Goal: Communication & Community: Answer question/provide support

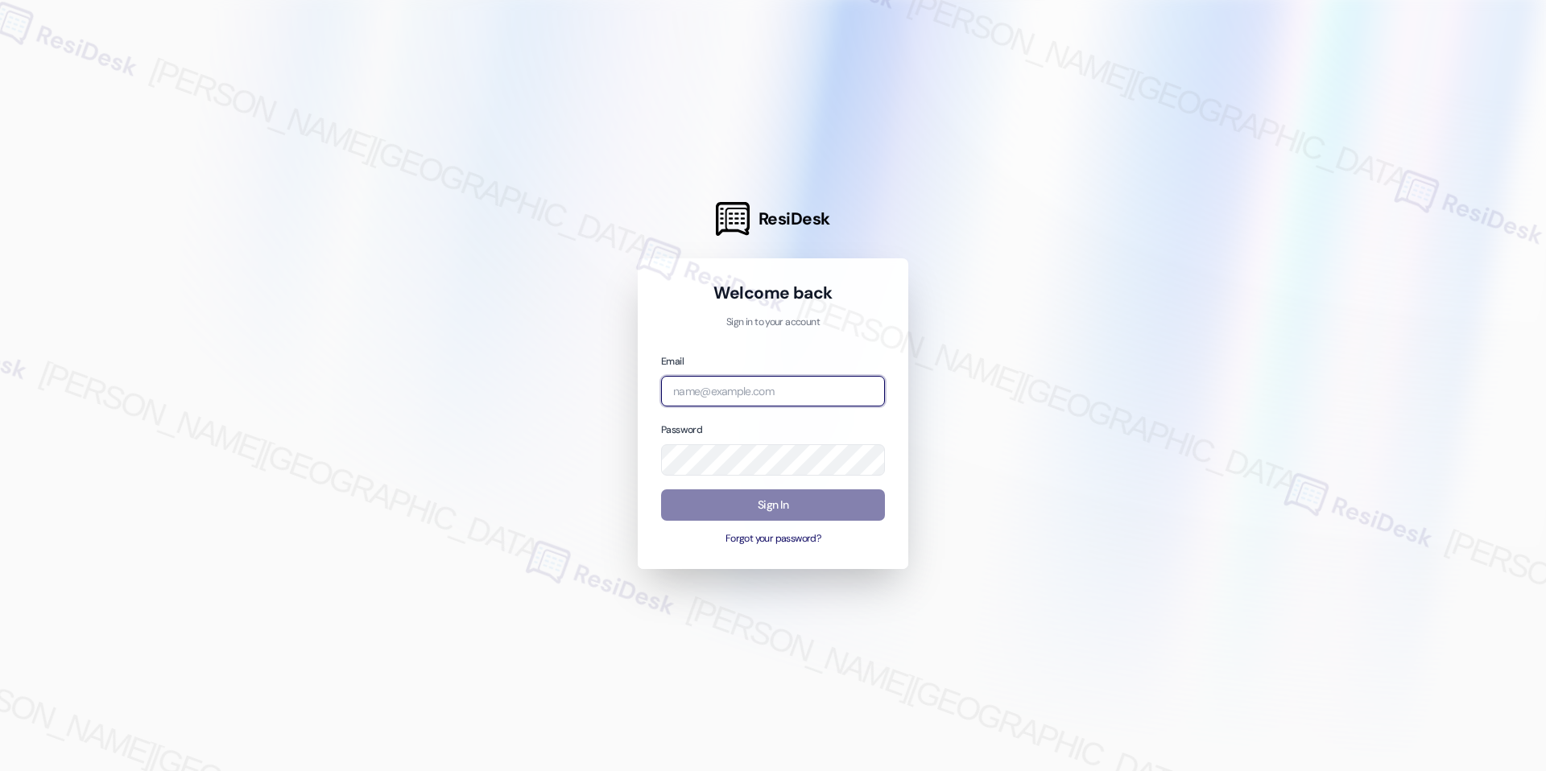
click at [751, 391] on input "email" at bounding box center [773, 391] width 224 height 31
click at [0, 771] on com-1password-button at bounding box center [0, 771] width 0 height 0
click at [713, 388] on input "email" at bounding box center [773, 391] width 224 height 31
type input "automated-surveys-grant_main-raven.forrosuelo@grant_[DOMAIN_NAME]"
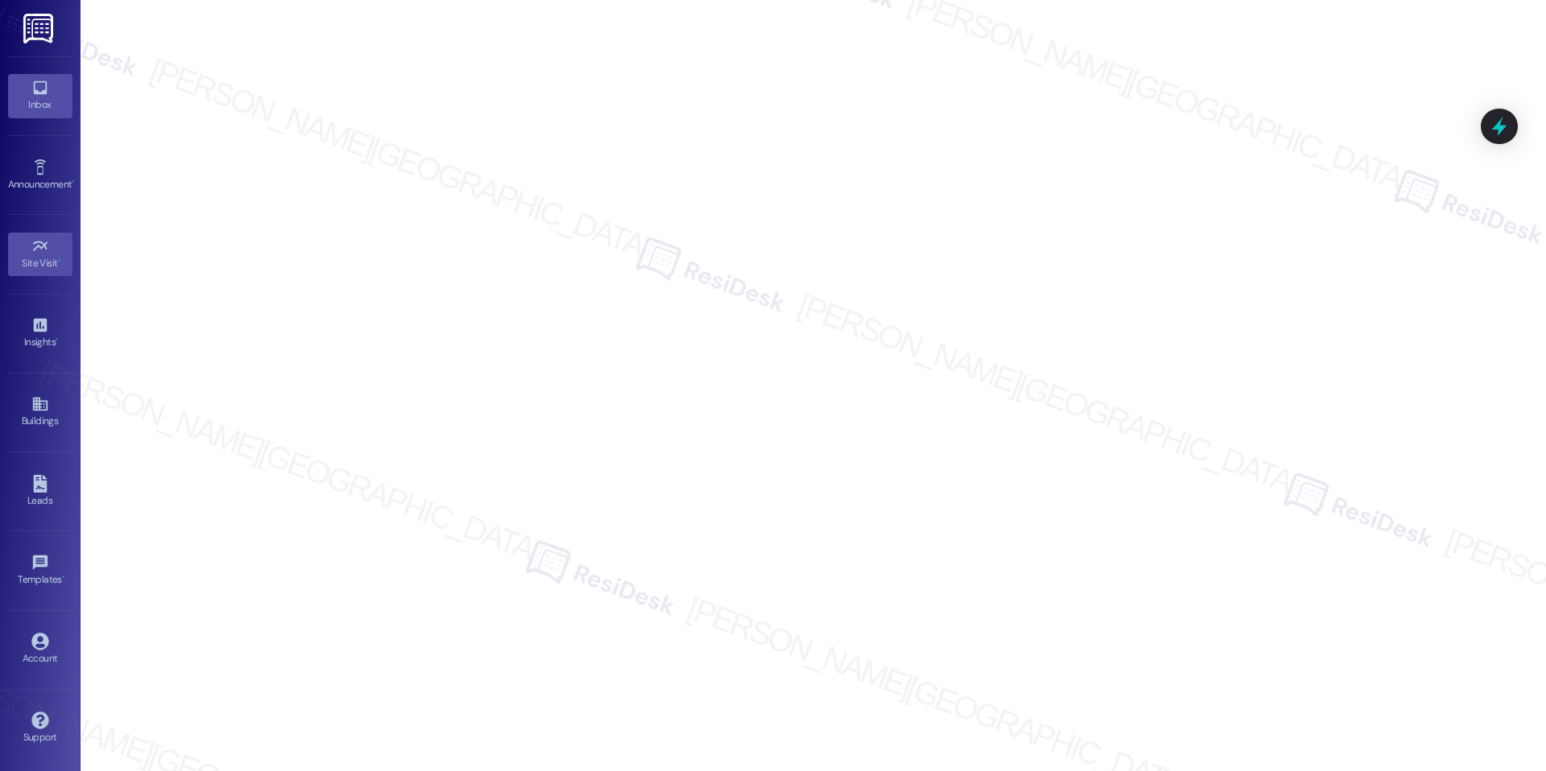
click at [48, 113] on div "Inbox" at bounding box center [40, 105] width 81 height 16
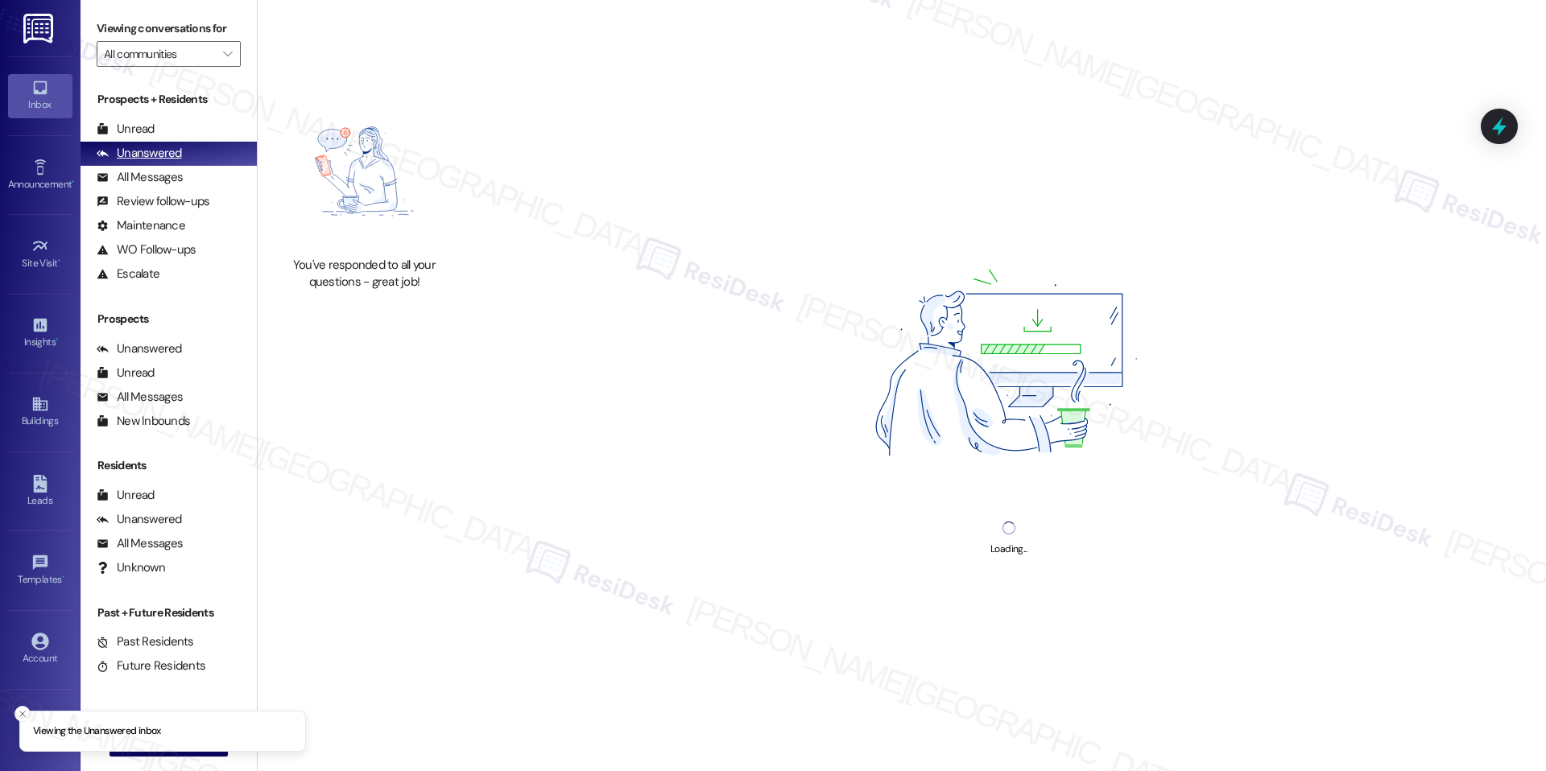
click at [167, 138] on div "Unread (0)" at bounding box center [169, 130] width 176 height 24
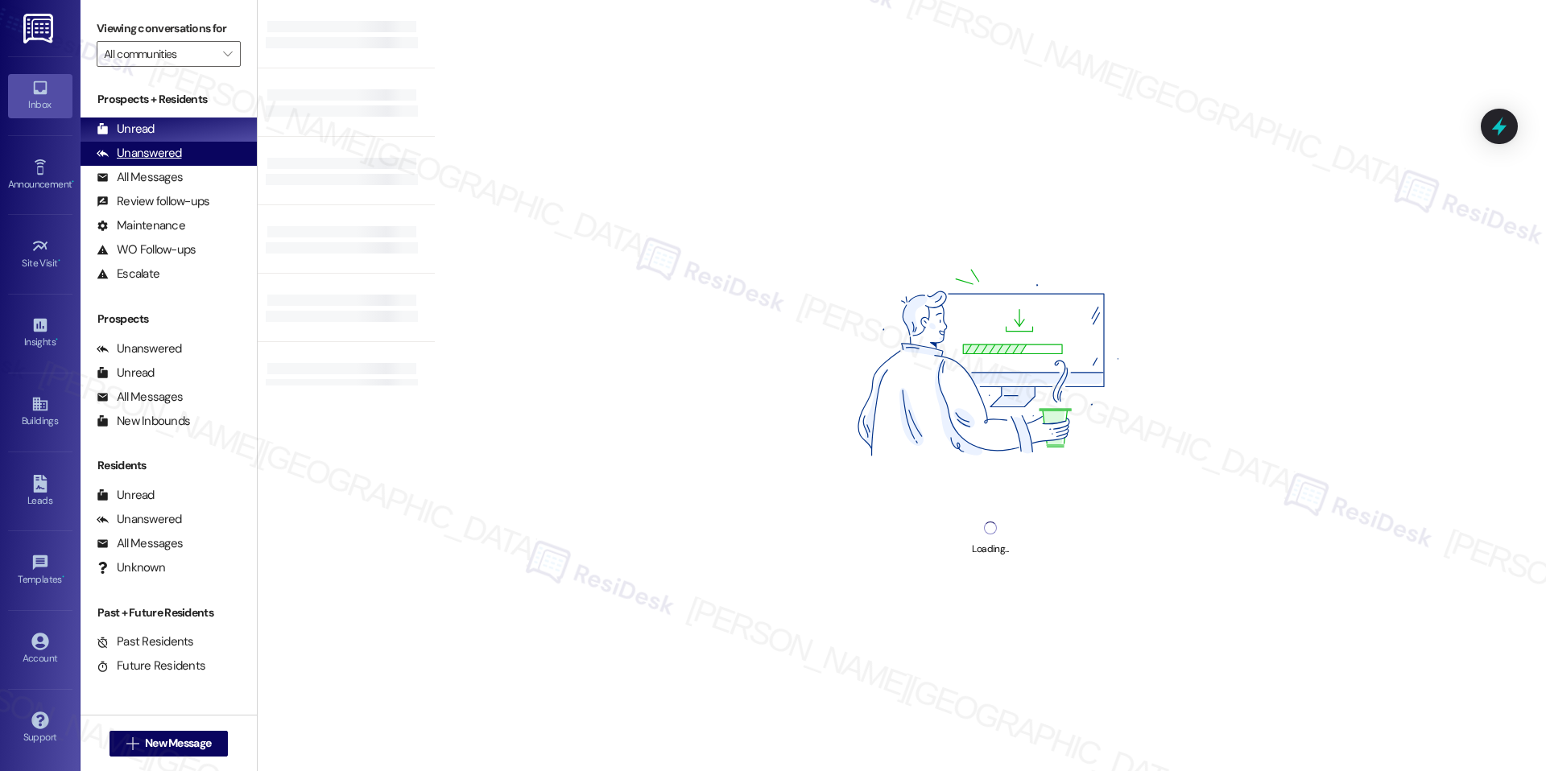
click at [167, 146] on div "Unanswered" at bounding box center [139, 153] width 85 height 17
